Goal: Task Accomplishment & Management: Use online tool/utility

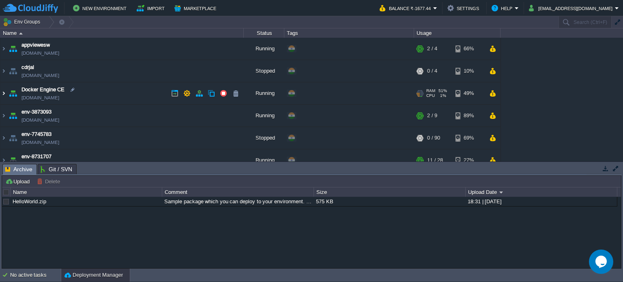
click at [3, 92] on img at bounding box center [3, 93] width 6 height 22
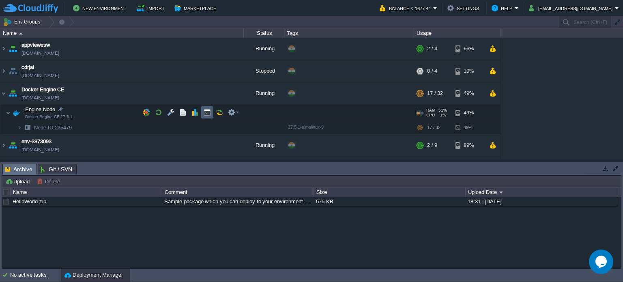
click at [207, 112] on button "button" at bounding box center [207, 112] width 7 height 7
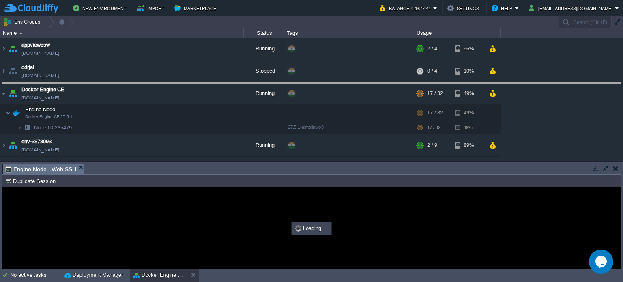
drag, startPoint x: 313, startPoint y: 172, endPoint x: 306, endPoint y: 62, distance: 109.4
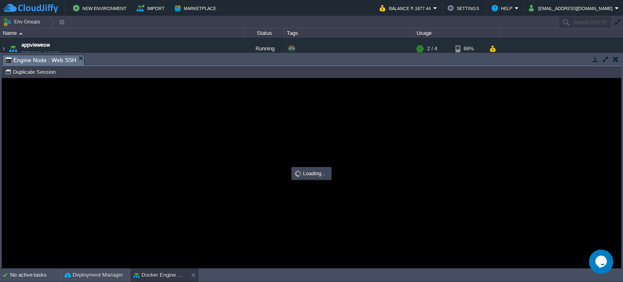
type input "#000000"
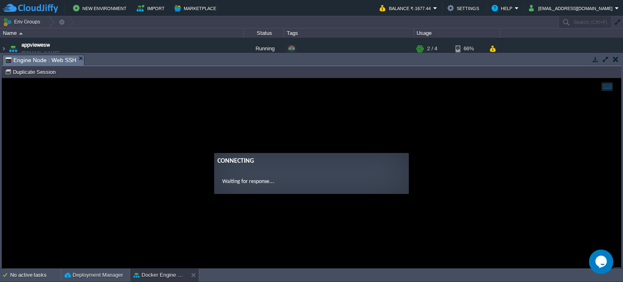
click at [195, 166] on ng-transclude "Connecting Waiting for response..." at bounding box center [311, 173] width 619 height 41
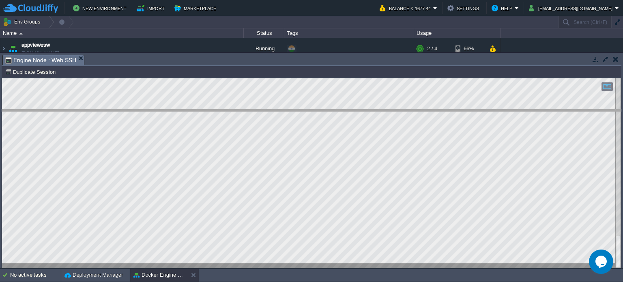
drag, startPoint x: 308, startPoint y: 61, endPoint x: 304, endPoint y: 116, distance: 55.3
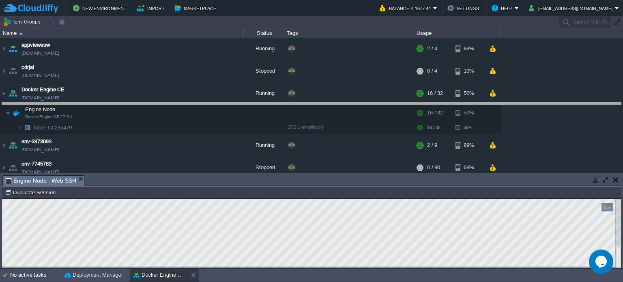
drag, startPoint x: 381, startPoint y: 181, endPoint x: 365, endPoint y: 107, distance: 76.0
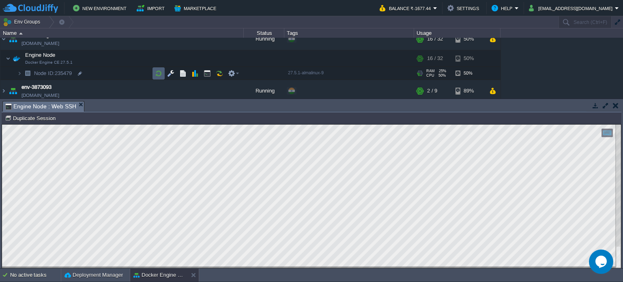
scroll to position [54, 0]
click at [168, 74] on button "button" at bounding box center [170, 72] width 7 height 7
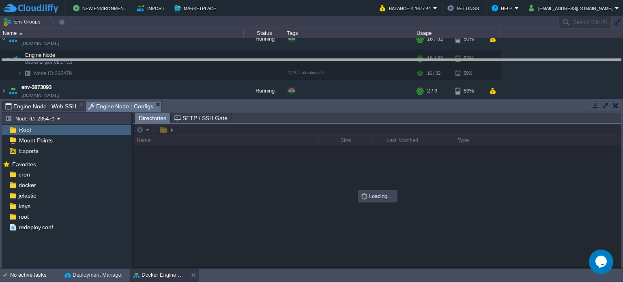
drag, startPoint x: 279, startPoint y: 107, endPoint x: 281, endPoint y: 65, distance: 42.2
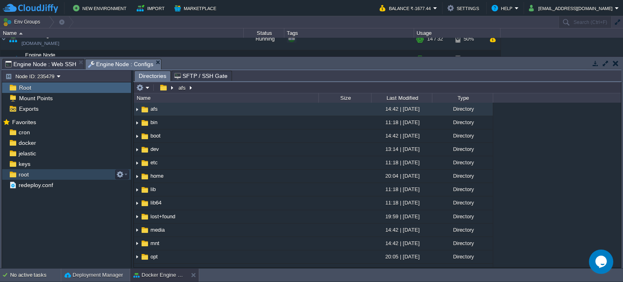
click at [19, 176] on span "root" at bounding box center [23, 174] width 13 height 7
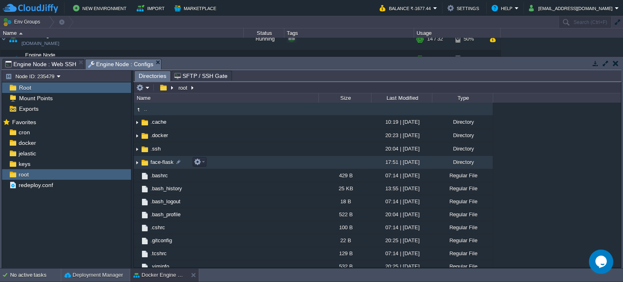
click at [156, 163] on span "face-flask" at bounding box center [162, 162] width 26 height 7
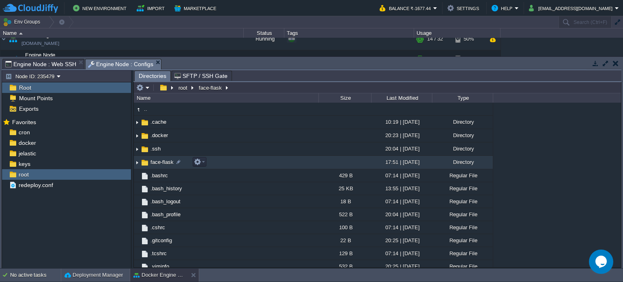
click at [156, 163] on span "face-flask" at bounding box center [162, 162] width 26 height 7
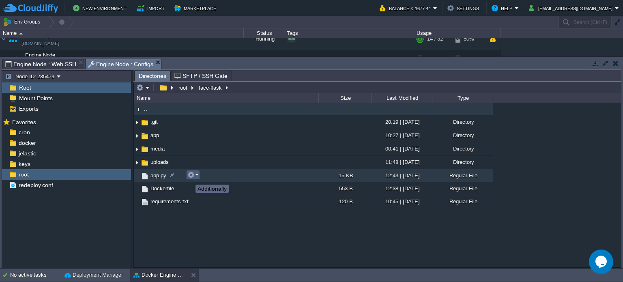
click at [190, 179] on button "button" at bounding box center [190, 174] width 7 height 7
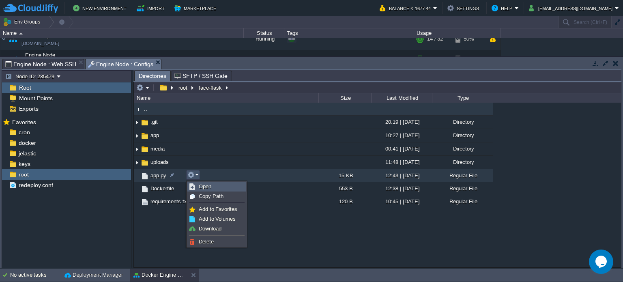
click at [196, 184] on link "Open" at bounding box center [217, 186] width 58 height 9
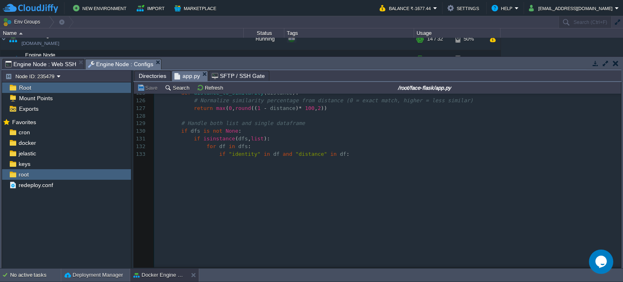
scroll to position [0, 0]
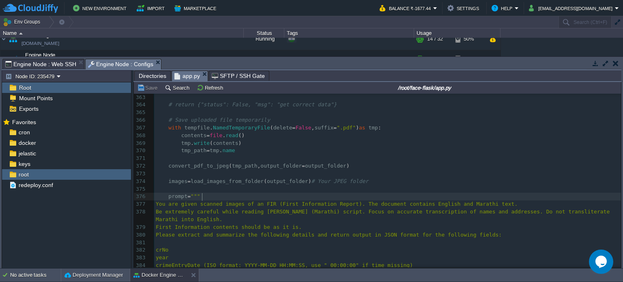
click at [223, 198] on pre "prompt = """" at bounding box center [387, 197] width 467 height 8
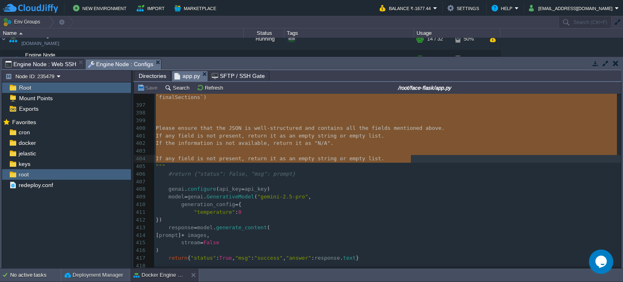
type textarea "-"
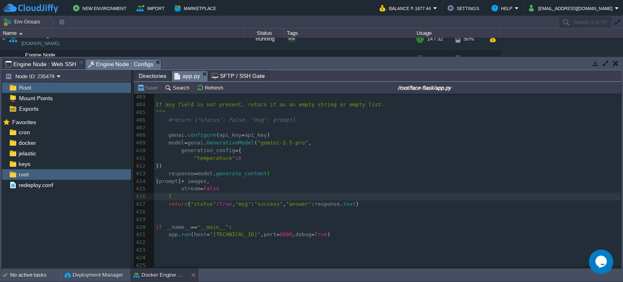
type textarea "response"
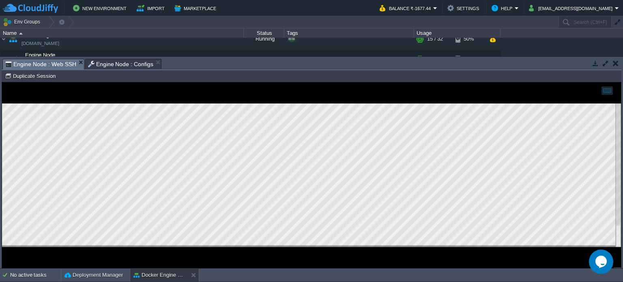
click at [42, 64] on span "Engine Node : Web SSH" at bounding box center [40, 64] width 71 height 10
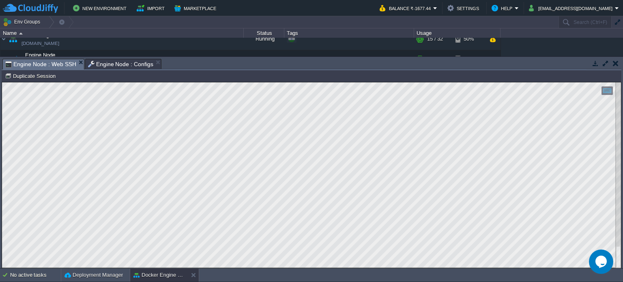
click at [123, 65] on span "Engine Node : Configs" at bounding box center [121, 64] width 66 height 10
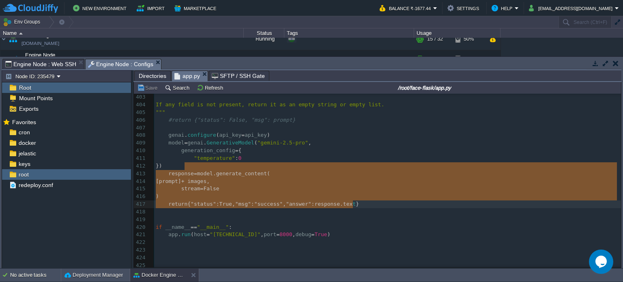
type textarea "response = model.generate_content( [prompt] + images, stream=False ) return {"s…"
drag, startPoint x: 190, startPoint y: 168, endPoint x: 364, endPoint y: 204, distance: 176.8
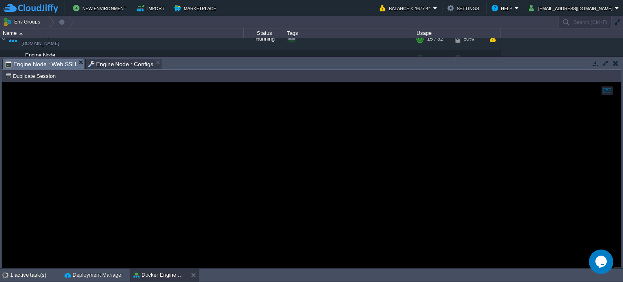
click at [40, 65] on span "Engine Node : Web SSH" at bounding box center [40, 64] width 71 height 10
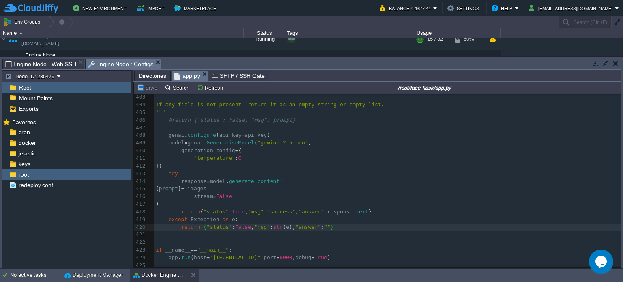
click at [121, 62] on span "Engine Node : Configs" at bounding box center [121, 64] width 66 height 10
click at [191, 174] on pre "try" at bounding box center [387, 174] width 467 height 8
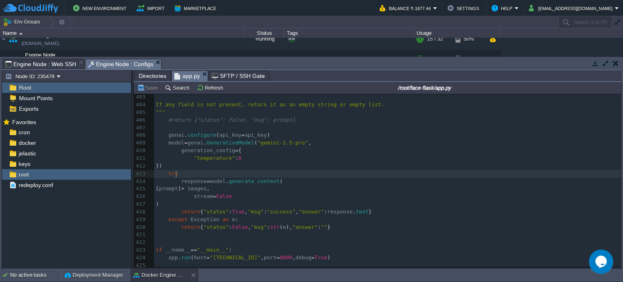
type textarea "response = model.generate_content( [prompt] + images, stream=False ) return {"s…"
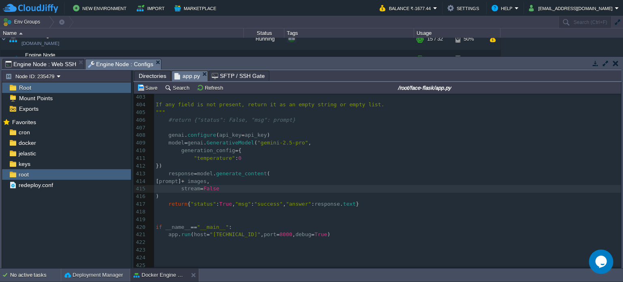
click at [52, 65] on span "Engine Node : Web SSH" at bounding box center [40, 64] width 71 height 10
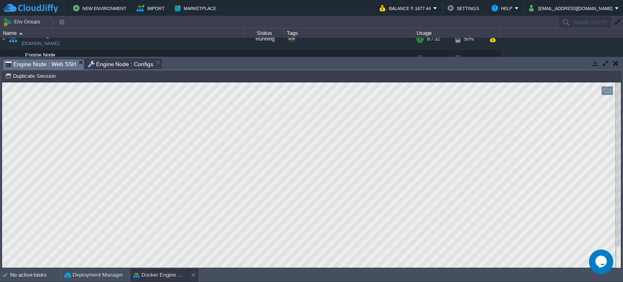
click at [106, 61] on span "Engine Node : Configs" at bounding box center [121, 64] width 66 height 10
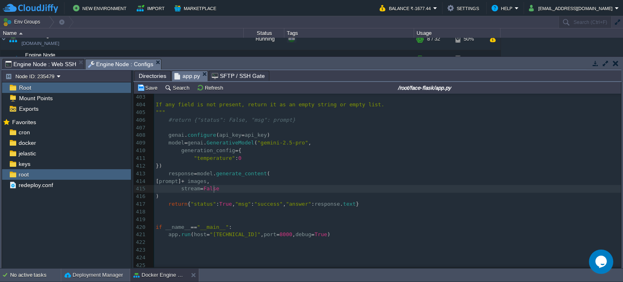
click at [230, 187] on pre "stream = False" at bounding box center [387, 189] width 467 height 8
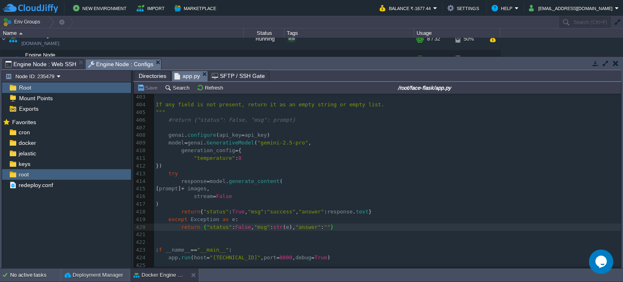
click at [201, 181] on span "response" at bounding box center [194, 181] width 26 height 6
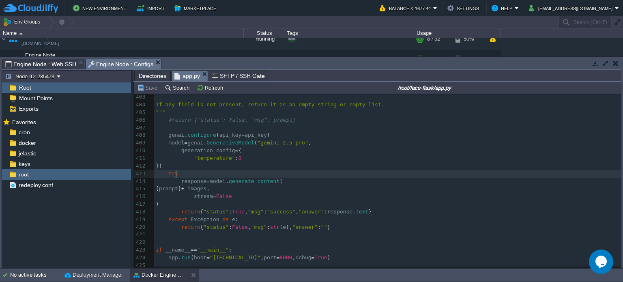
click at [199, 174] on pre "try" at bounding box center [387, 174] width 467 height 8
type textarea ":"
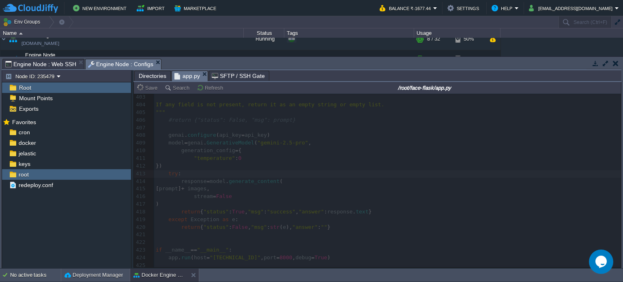
click at [55, 64] on span "Engine Node : Web SSH" at bounding box center [40, 64] width 71 height 10
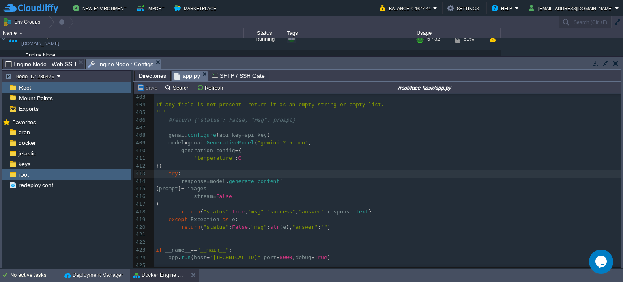
click at [96, 60] on span "Engine Node : Configs" at bounding box center [121, 64] width 66 height 10
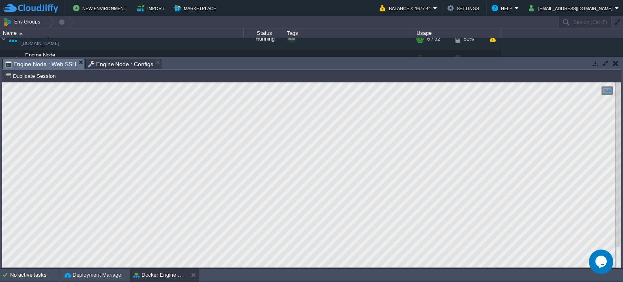
click at [43, 62] on span "Engine Node : Web SSH" at bounding box center [40, 64] width 71 height 10
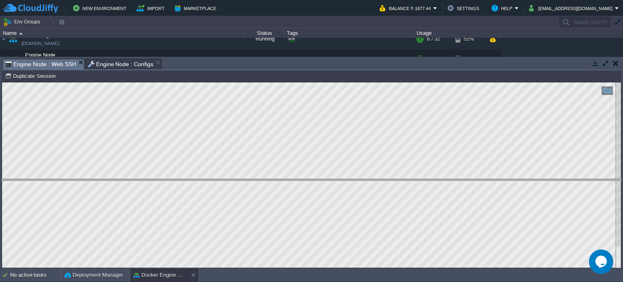
drag, startPoint x: 284, startPoint y: 65, endPoint x: 297, endPoint y: 186, distance: 122.4
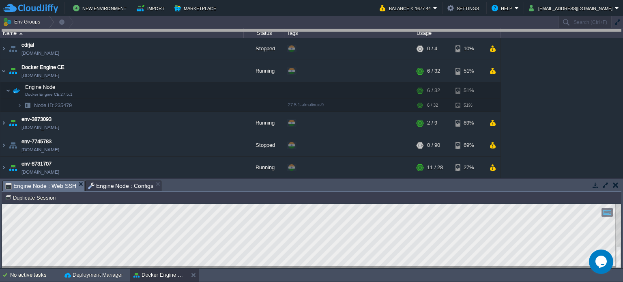
drag, startPoint x: 242, startPoint y: 185, endPoint x: 229, endPoint y: 25, distance: 160.8
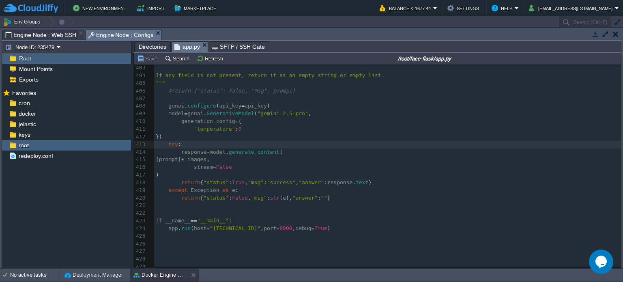
click at [106, 35] on span "Engine Node : Configs" at bounding box center [121, 35] width 66 height 10
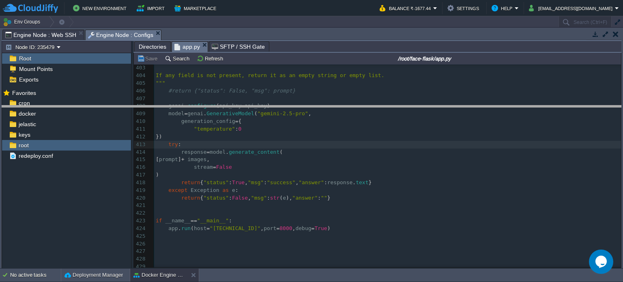
drag, startPoint x: 278, startPoint y: 32, endPoint x: 284, endPoint y: 115, distance: 82.6
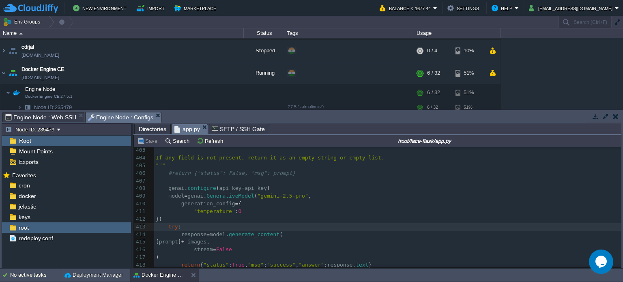
click at [616, 120] on td at bounding box center [616, 117] width 10 height 10
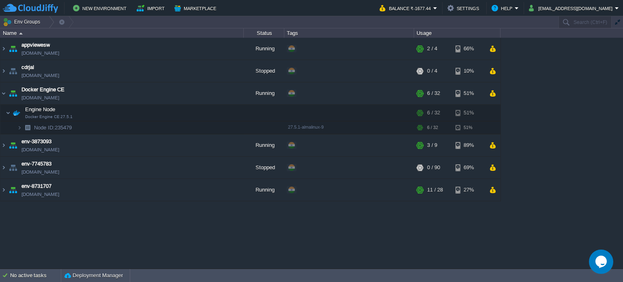
scroll to position [0, 0]
